Goal: Task Accomplishment & Management: Use online tool/utility

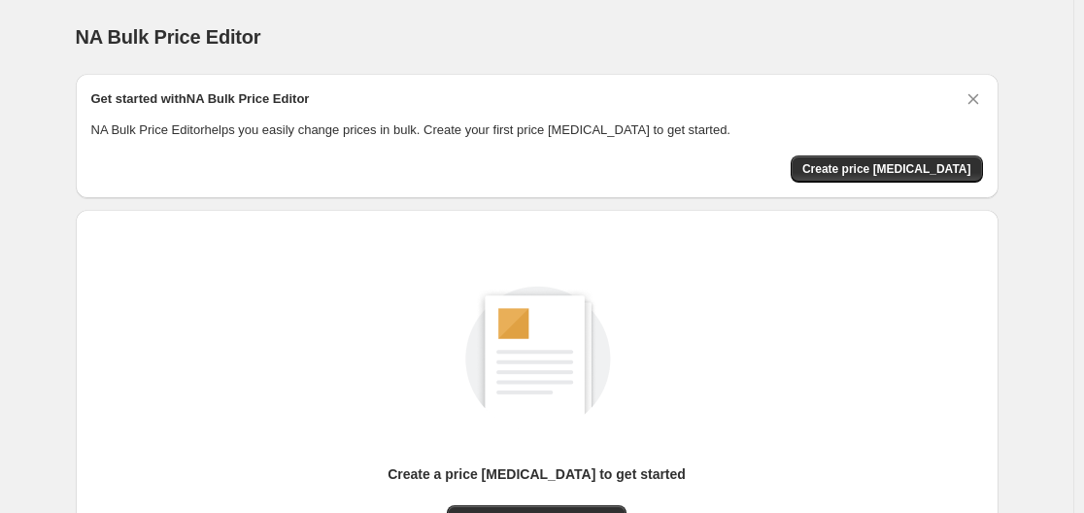
scroll to position [215, 0]
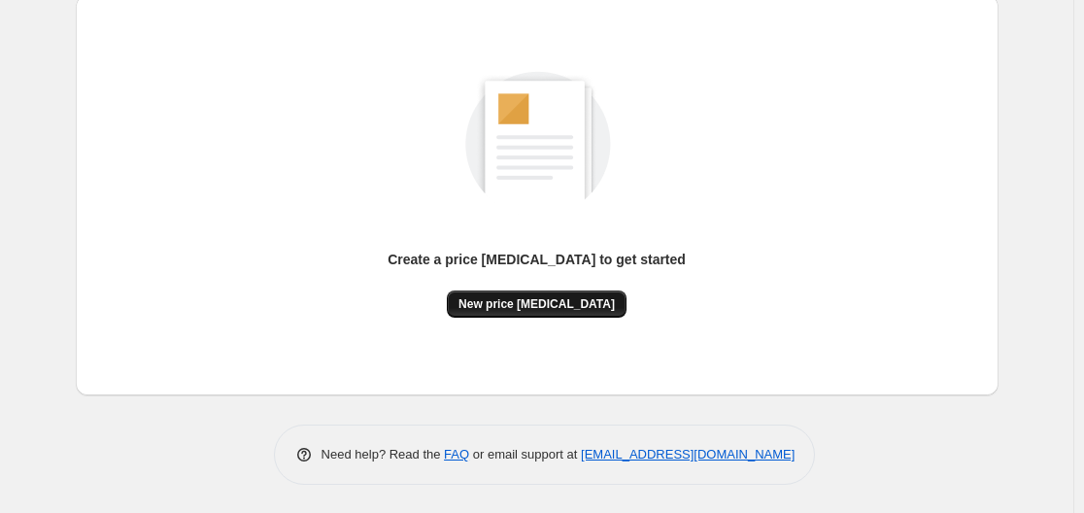
click at [581, 302] on span "New price [MEDICAL_DATA]" at bounding box center [537, 304] width 156 height 16
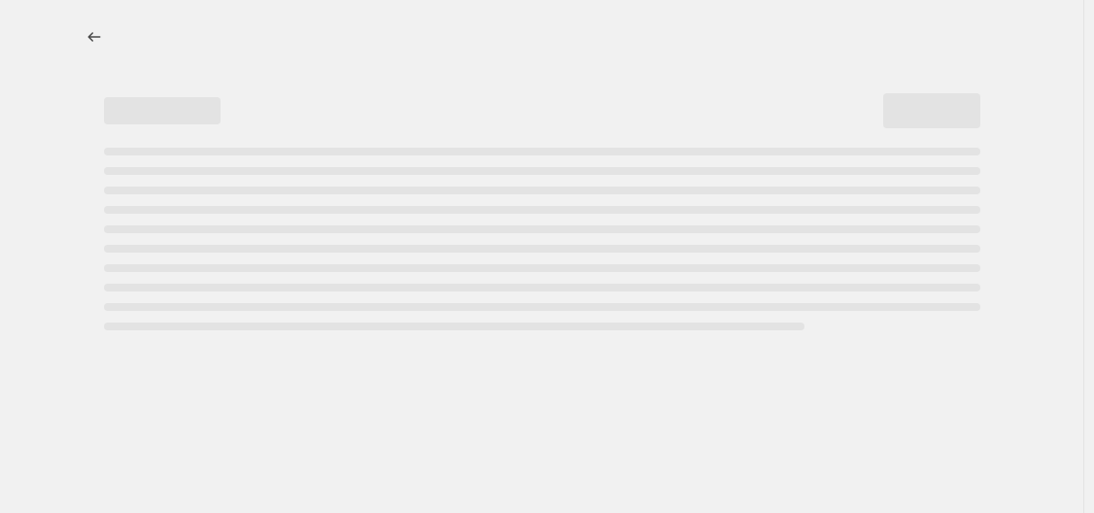
select select "percentage"
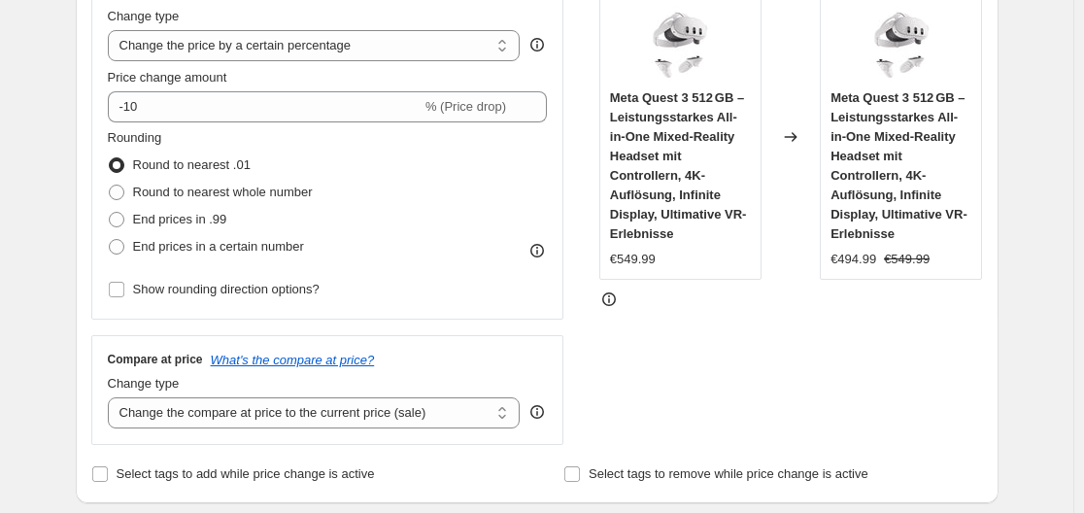
scroll to position [291, 0]
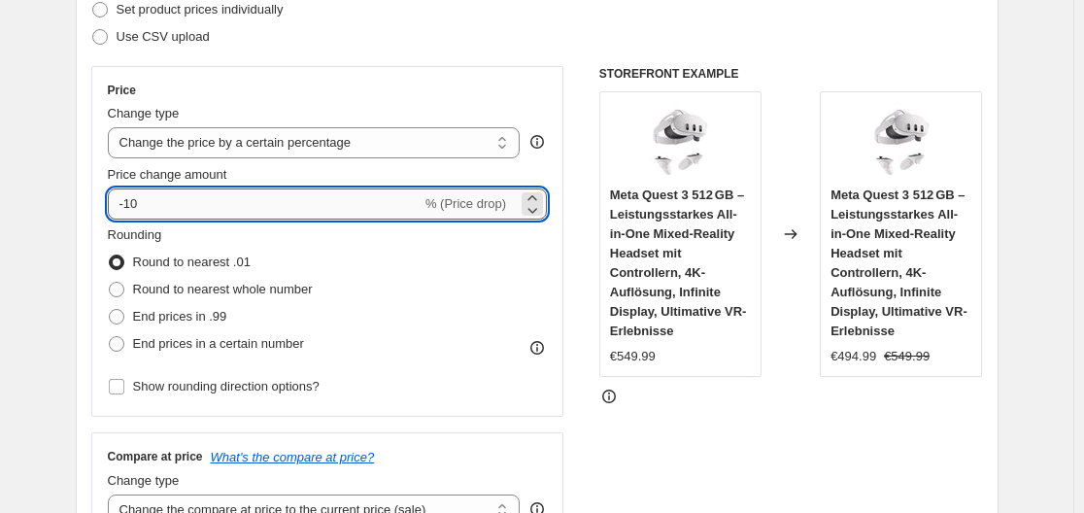
drag, startPoint x: 127, startPoint y: 202, endPoint x: 143, endPoint y: 202, distance: 15.5
click at [143, 202] on input "-10" at bounding box center [265, 203] width 314 height 31
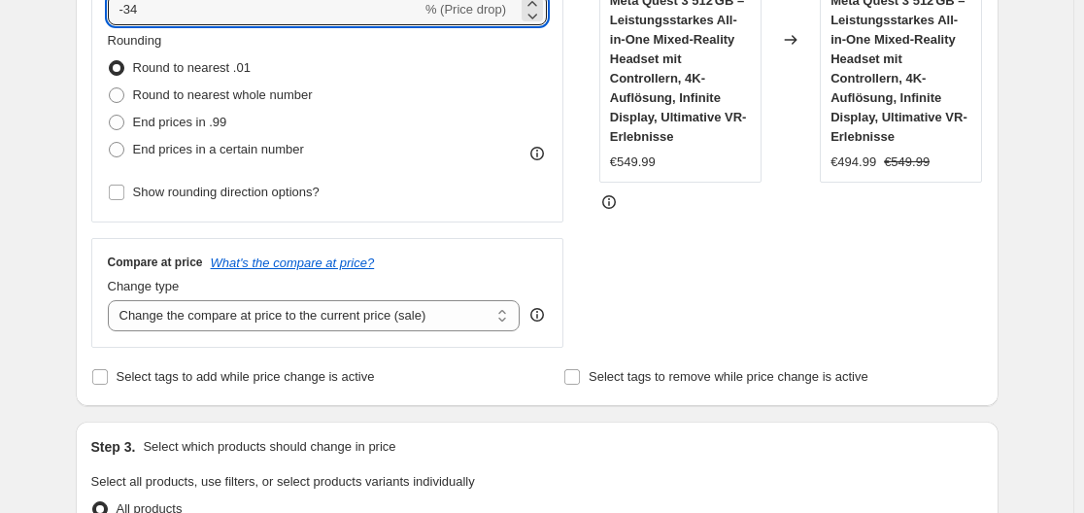
scroll to position [389, 0]
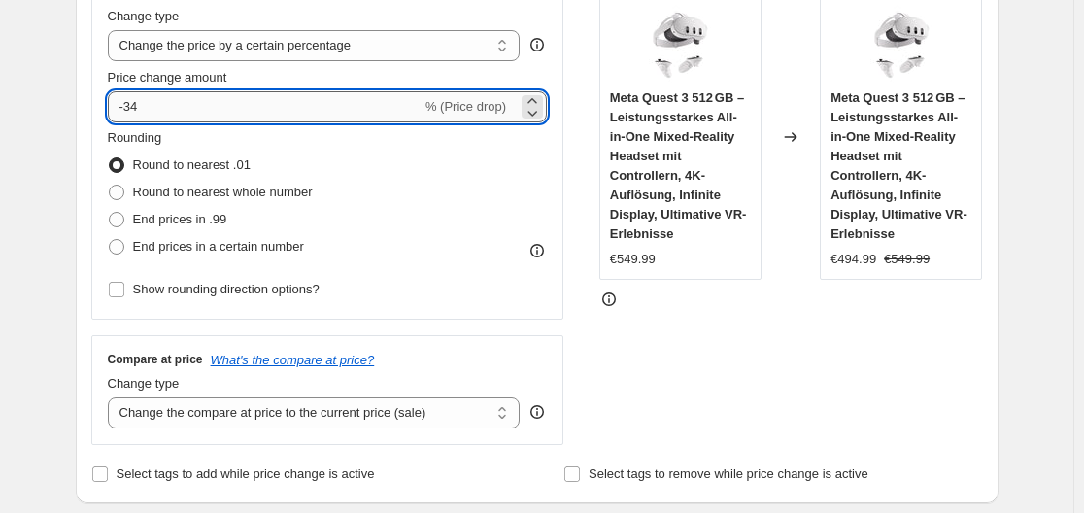
drag, startPoint x: 129, startPoint y: 104, endPoint x: 148, endPoint y: 105, distance: 18.5
click at [148, 105] on input "-34" at bounding box center [265, 106] width 314 height 31
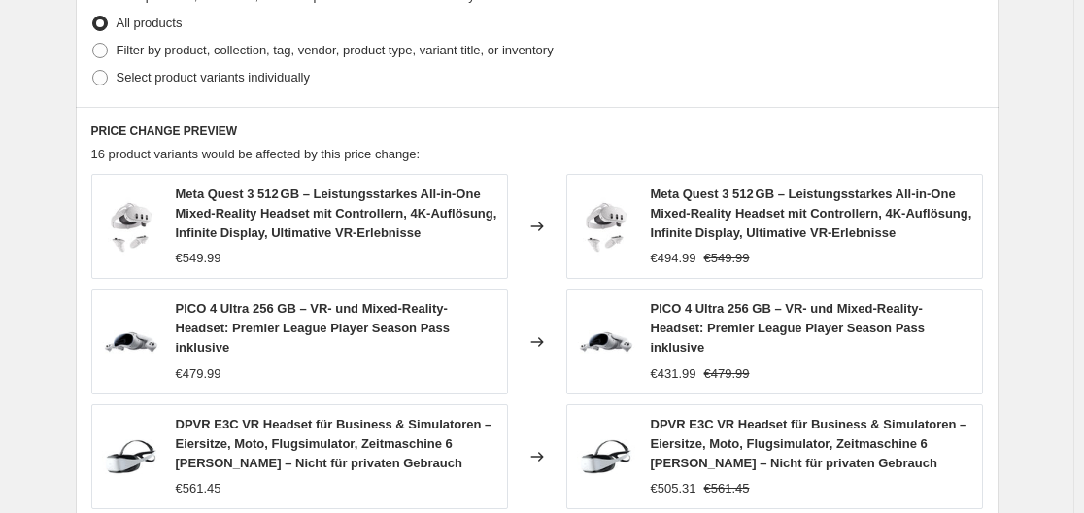
scroll to position [1514, 0]
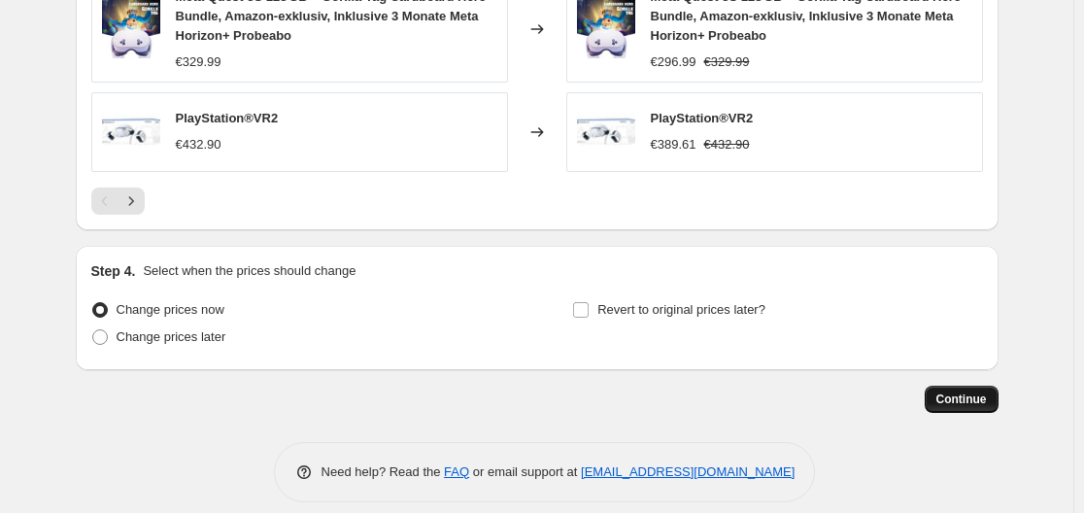
type input "-30"
click at [993, 386] on button "Continue" at bounding box center [962, 399] width 74 height 27
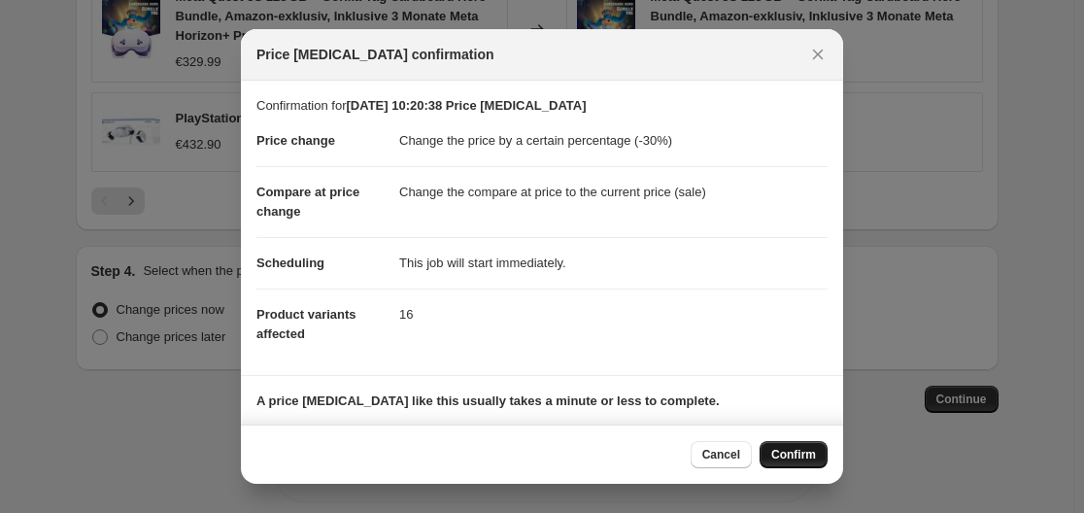
click at [806, 451] on span "Confirm" at bounding box center [793, 455] width 45 height 16
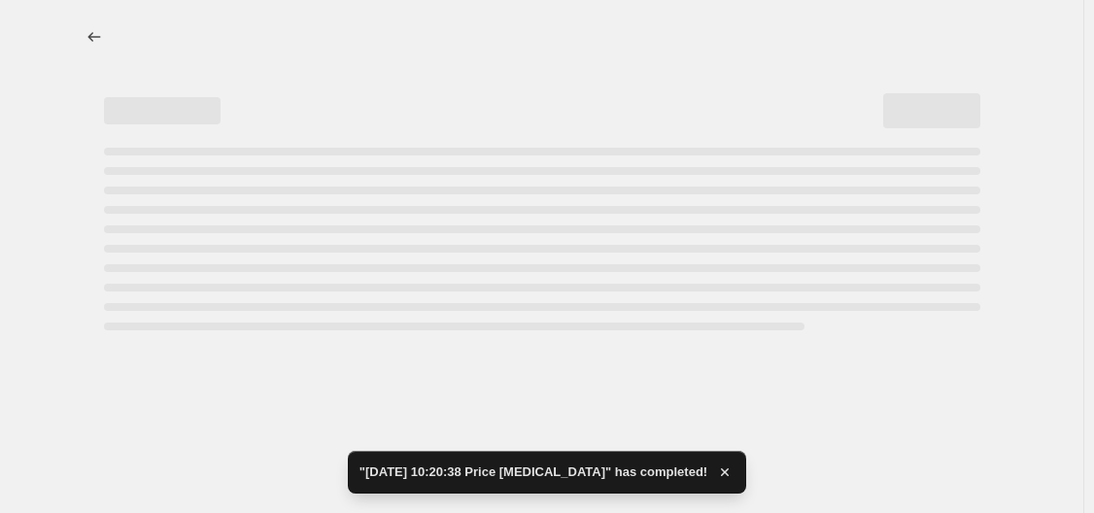
select select "percentage"
